Goal: Information Seeking & Learning: Learn about a topic

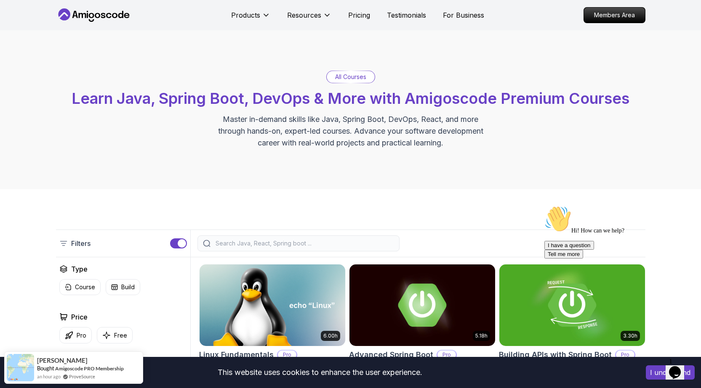
click at [544, 206] on icon "Chat attention grabber" at bounding box center [544, 206] width 0 height 0
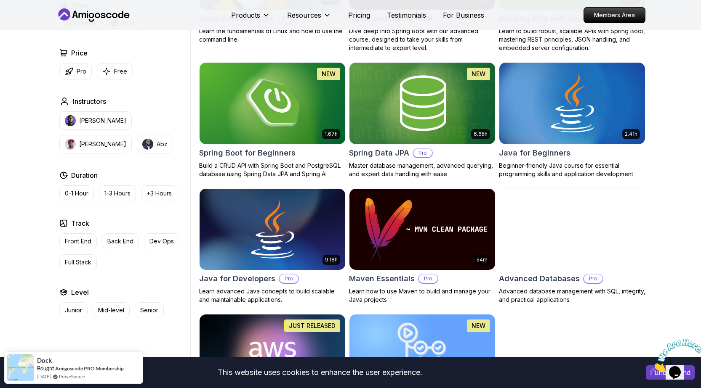
scroll to position [210, 0]
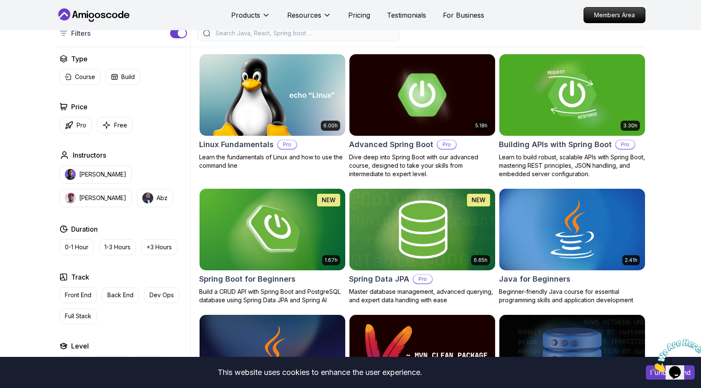
click at [441, 230] on img at bounding box center [421, 229] width 153 height 85
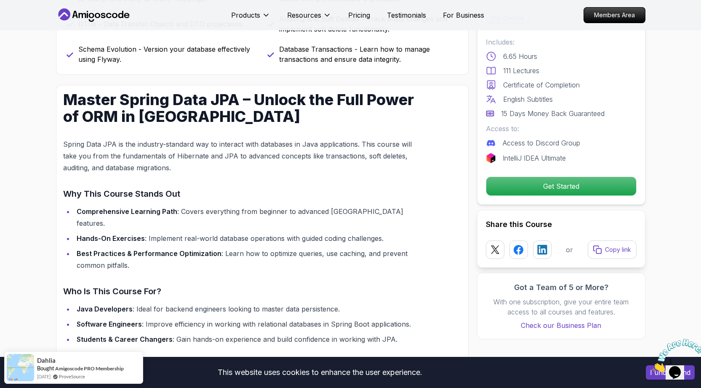
scroll to position [547, 0]
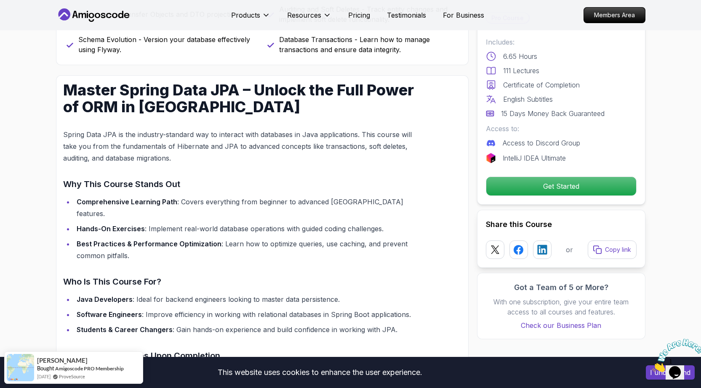
click at [154, 201] on strong "Comprehensive Learning Path" at bounding box center [127, 202] width 101 height 8
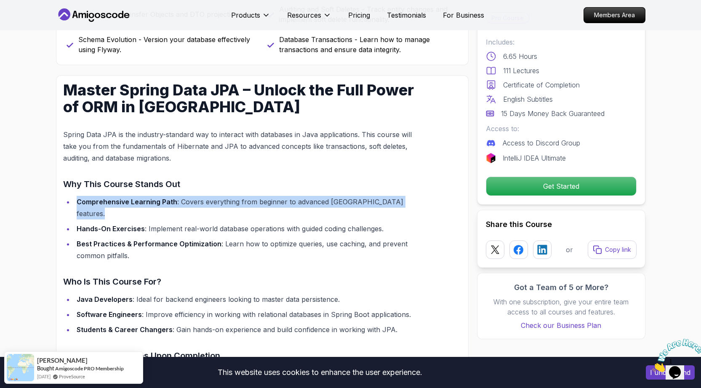
click at [154, 201] on strong "Comprehensive Learning Path" at bounding box center [127, 202] width 101 height 8
click at [239, 208] on li "Comprehensive Learning Path : Covers everything from beginner to advanced JPA f…" at bounding box center [247, 208] width 347 height 24
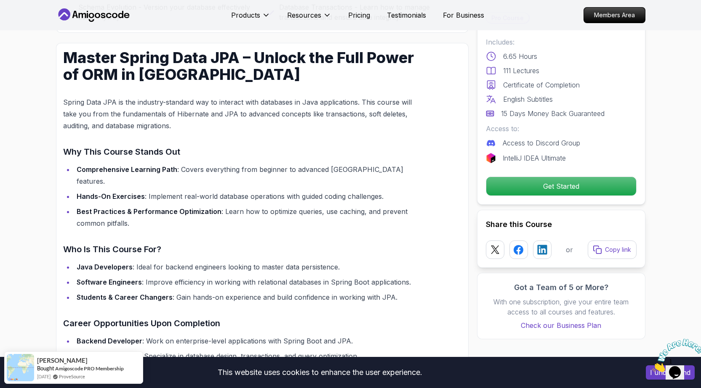
scroll to position [589, 0]
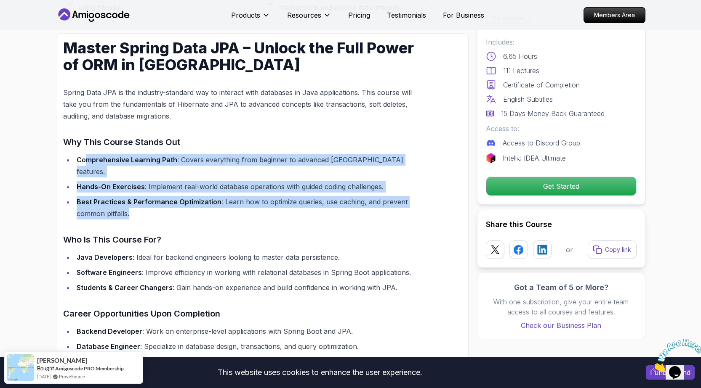
drag, startPoint x: 195, startPoint y: 198, endPoint x: 85, endPoint y: 157, distance: 116.6
click at [85, 157] on ul "Comprehensive Learning Path : Covers everything from beginner to advanced JPA f…" at bounding box center [242, 187] width 358 height 66
click at [263, 167] on ul "Comprehensive Learning Path : Covers everything from beginner to advanced JPA f…" at bounding box center [242, 187] width 358 height 66
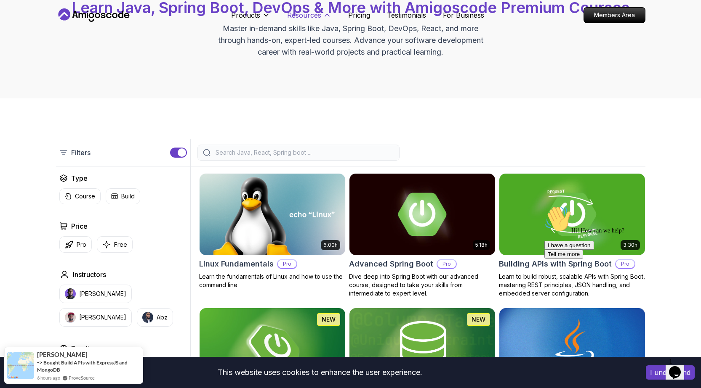
scroll to position [42, 0]
